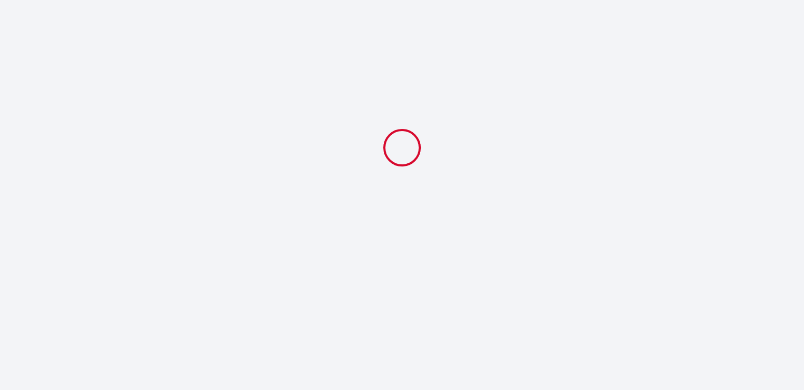
select select
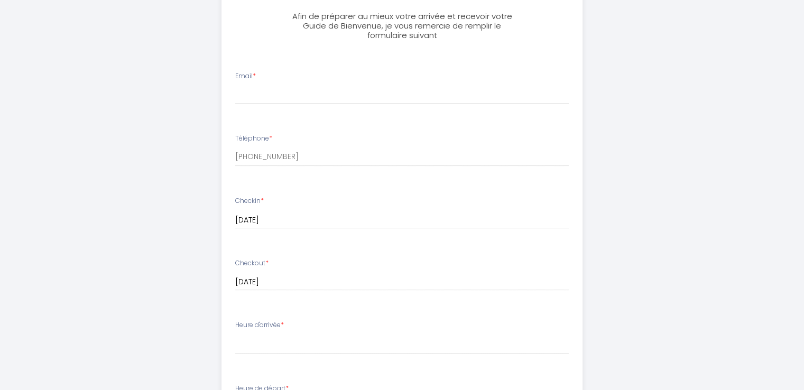
scroll to position [197, 0]
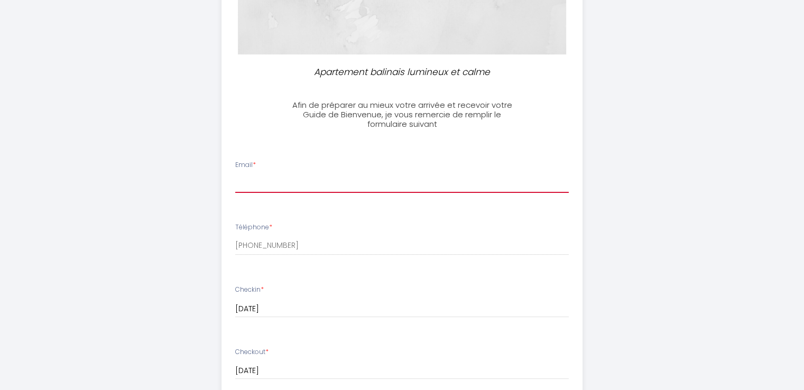
click at [250, 180] on input "Email *" at bounding box center [401, 183] width 333 height 19
type input "[EMAIL_ADDRESS][DOMAIN_NAME]"
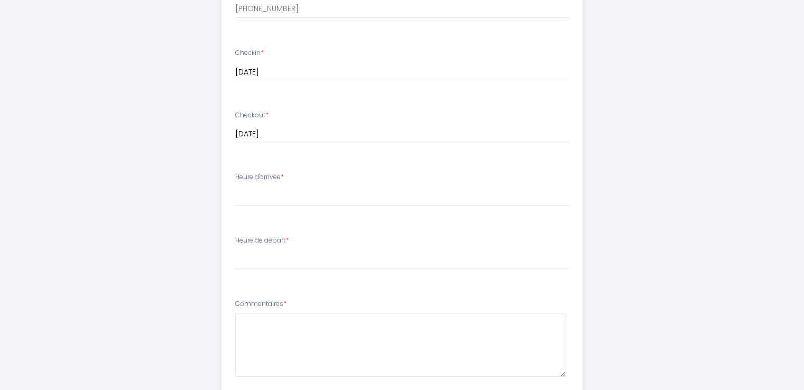
scroll to position [435, 0]
click at [302, 188] on select "14:00 14:30 15:00 15:30 16:00 16:30 17:00 17:30 18:00 18:30 19:00 19:30 20:00 2…" at bounding box center [401, 194] width 333 height 20
select select "15:30"
click at [235, 184] on select "14:00 14:30 15:00 15:30 16:00 16:30 17:00 17:30 18:00 18:30 19:00 19:30 20:00 2…" at bounding box center [401, 194] width 333 height 20
click at [264, 250] on select "00:00 00:30 01:00 01:30 02:00 02:30 03:00 03:30 04:00 04:30 05:00 05:30 06:00 0…" at bounding box center [401, 257] width 333 height 20
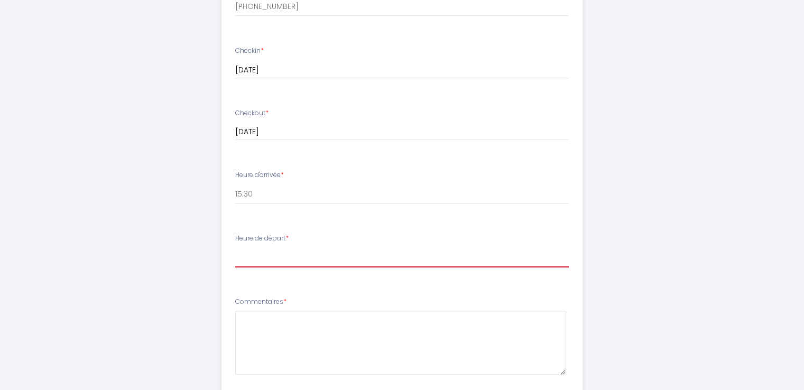
select select "10:30"
click at [235, 247] on select "00:00 00:30 01:00 01:30 02:00 02:30 03:00 03:30 04:00 04:30 05:00 05:30 06:00 0…" at bounding box center [401, 257] width 333 height 20
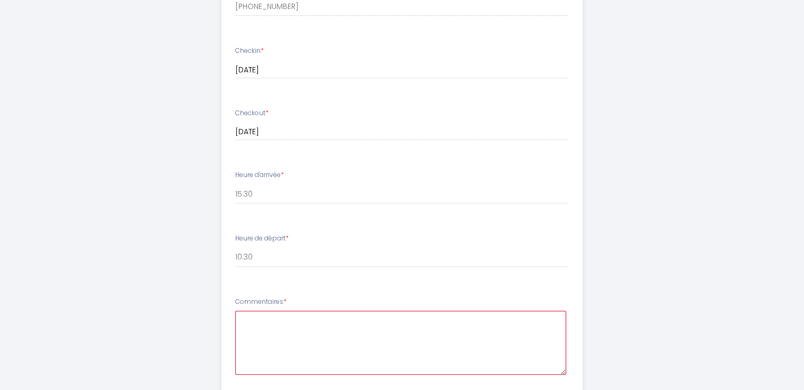
click at [264, 320] on textarea at bounding box center [400, 343] width 331 height 64
paste textarea "Bonjour à tous, veuillez excuser mon français ; j'utilise Google Traduction. Je…"
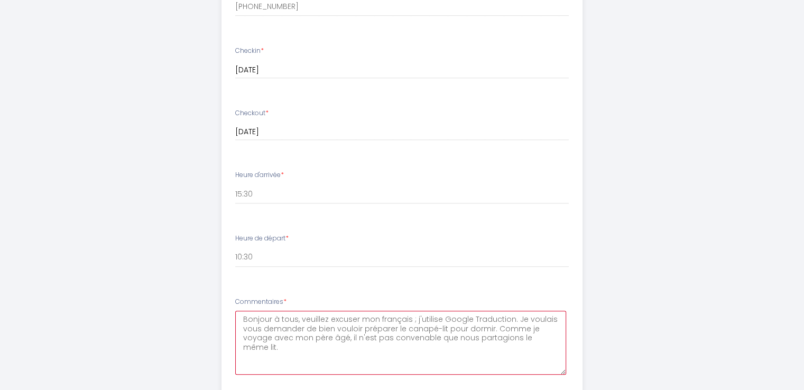
click at [323, 358] on textarea "Bonjour à tous, veuillez excuser mon français ; j'utilise Google Traduction. Je…" at bounding box center [400, 343] width 331 height 64
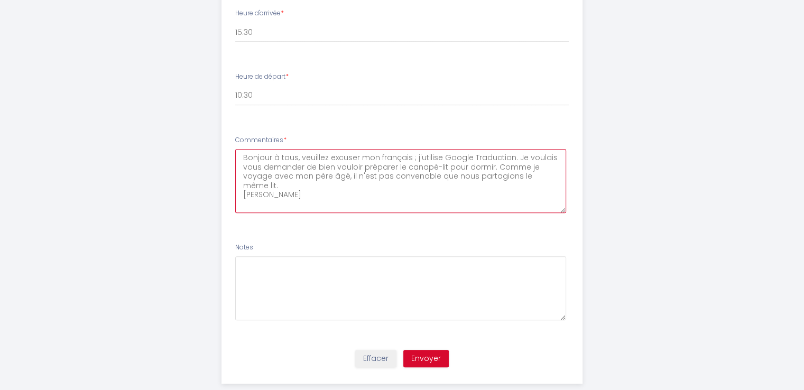
scroll to position [617, 0]
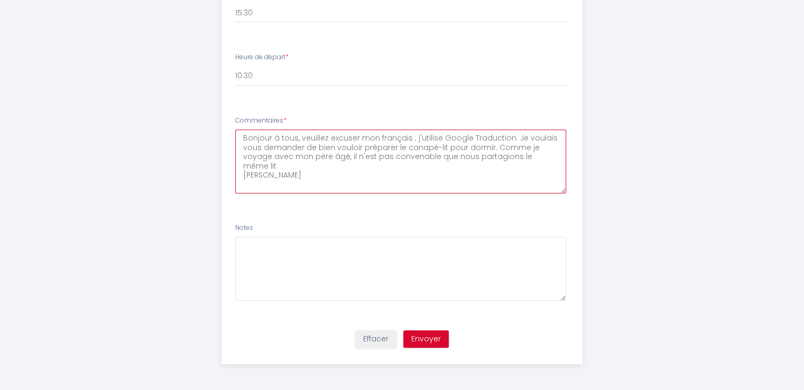
type textarea "Bonjour à tous, veuillez excuser mon français ; j'utilise Google Traduction. Je…"
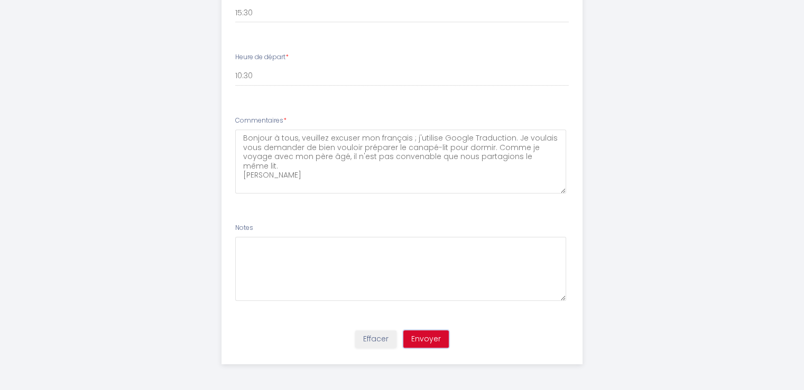
click at [433, 339] on button "Envoyer" at bounding box center [425, 339] width 45 height 18
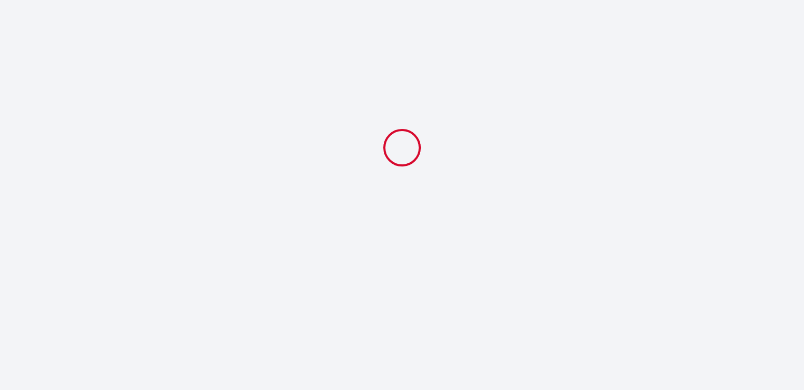
scroll to position [0, 0]
select select "15:30"
select select "10:30"
